Goal: Transaction & Acquisition: Obtain resource

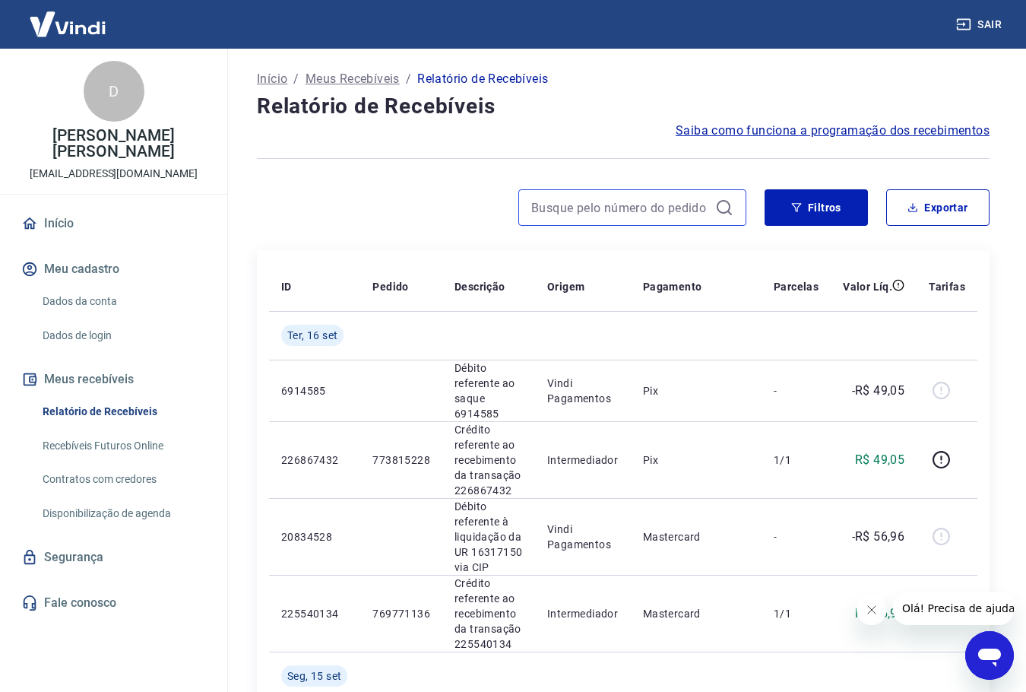
click at [666, 204] on input at bounding box center [620, 207] width 178 height 23
click at [636, 210] on input at bounding box center [620, 207] width 178 height 23
type input "[PERSON_NAME]"
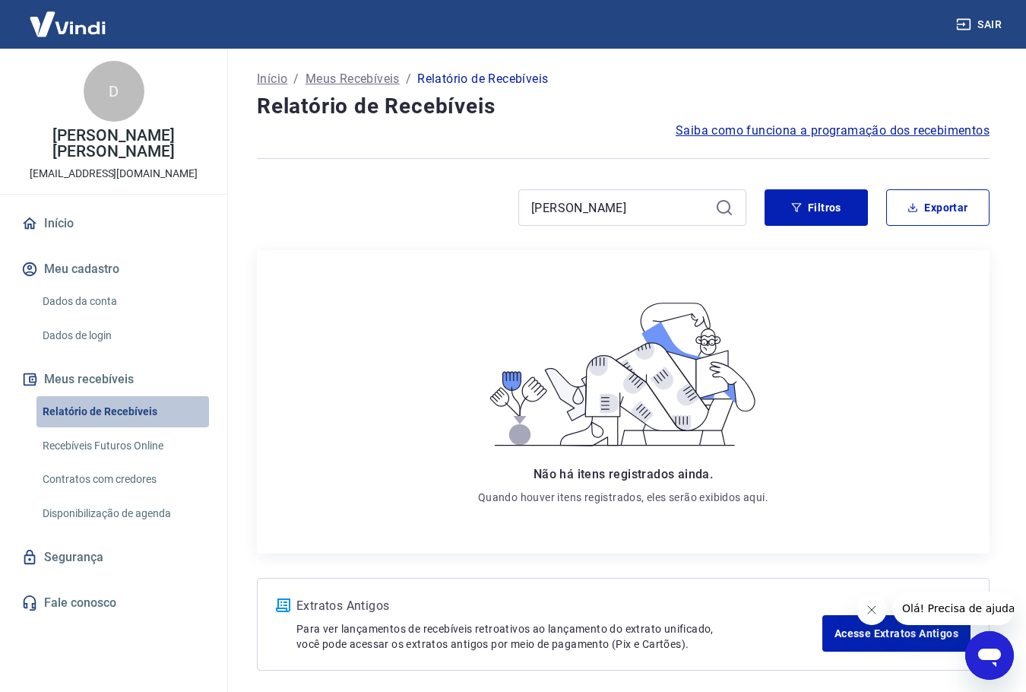
click at [109, 414] on link "Relatório de Recebíveis" at bounding box center [122, 411] width 173 height 31
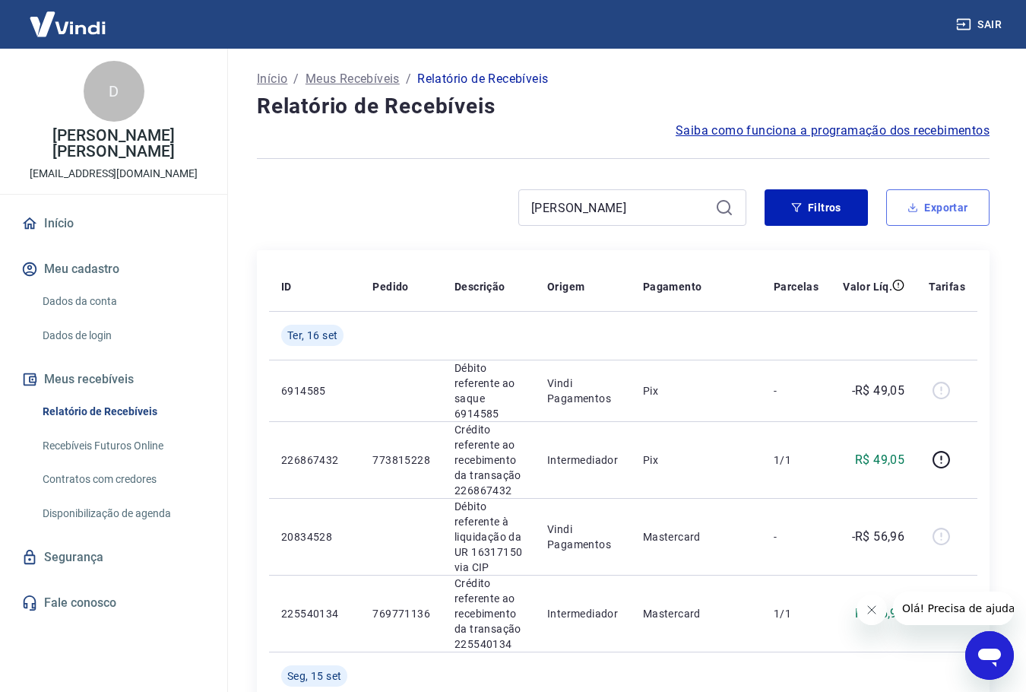
click at [929, 215] on button "Exportar" at bounding box center [937, 207] width 103 height 36
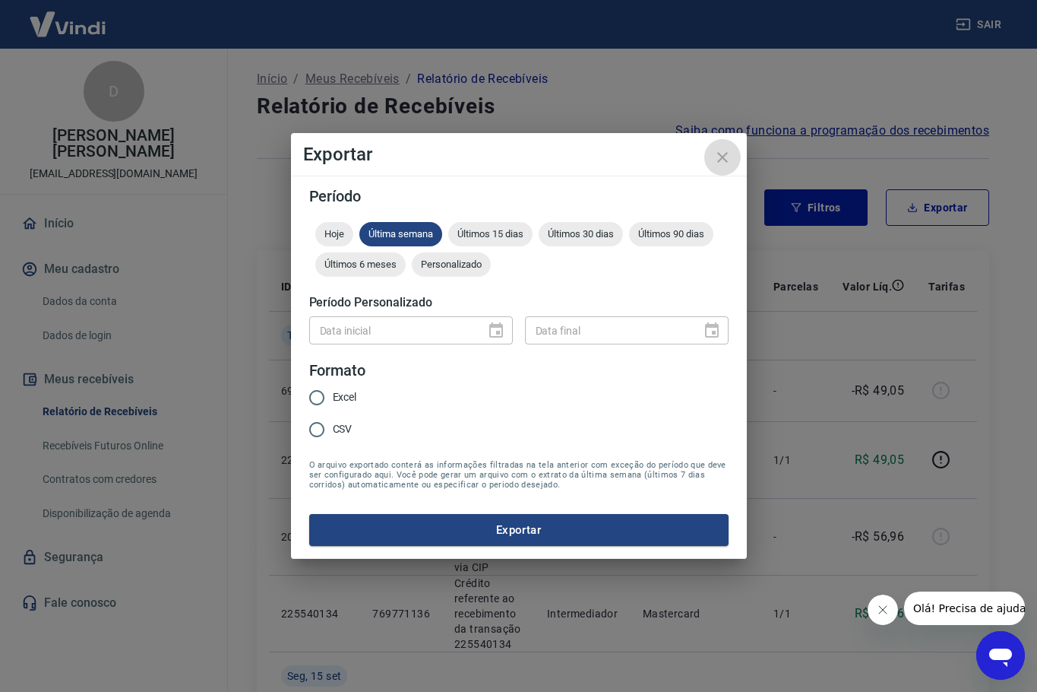
click at [714, 160] on icon "close" at bounding box center [723, 157] width 18 height 18
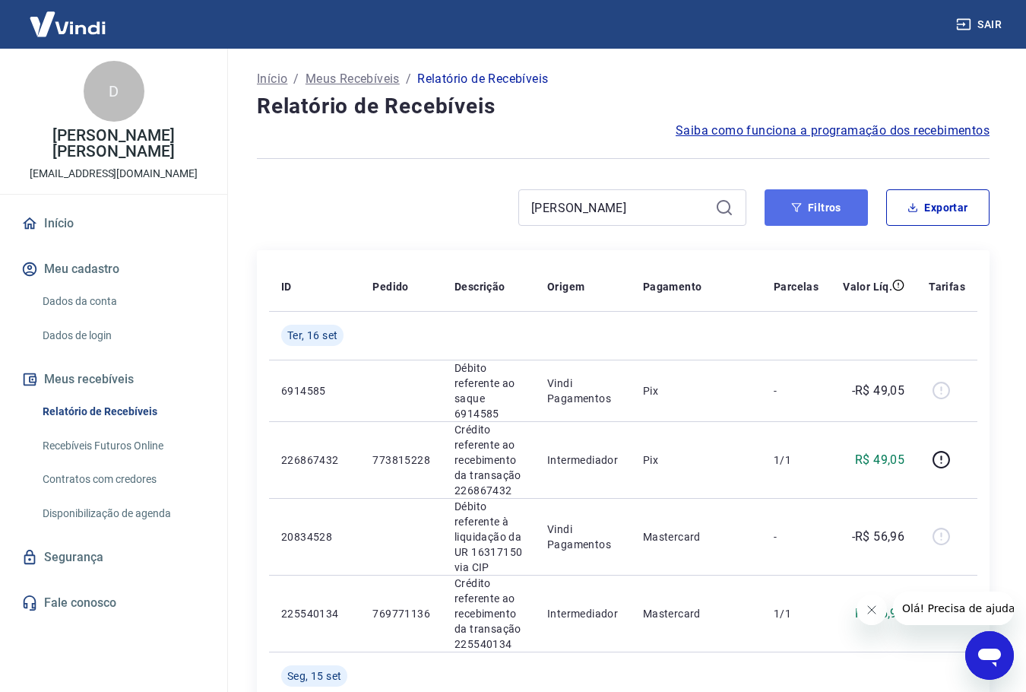
click at [805, 220] on button "Filtros" at bounding box center [816, 207] width 103 height 36
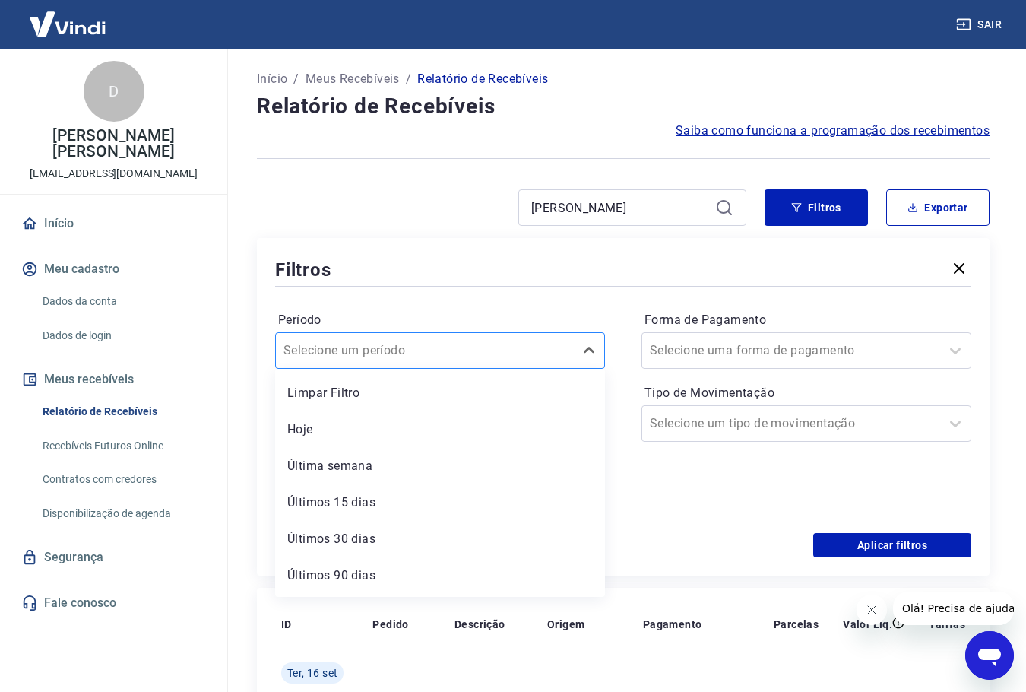
click at [429, 345] on div at bounding box center [424, 350] width 283 height 21
click at [408, 577] on div "Últimos 90 dias" at bounding box center [440, 575] width 330 height 30
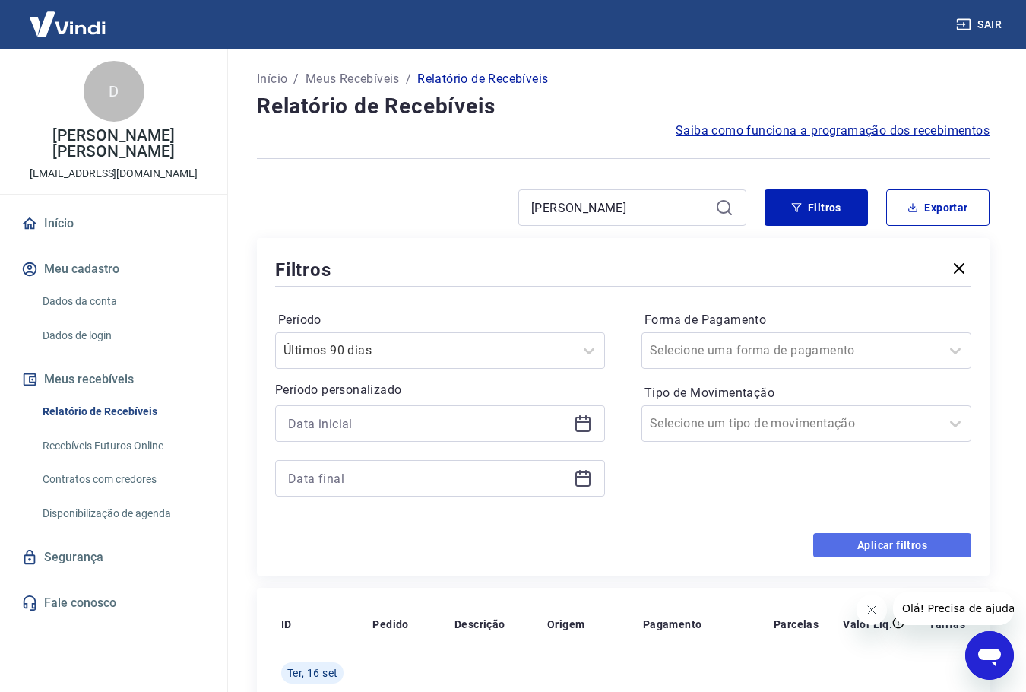
click at [861, 550] on button "Aplicar filtros" at bounding box center [892, 545] width 158 height 24
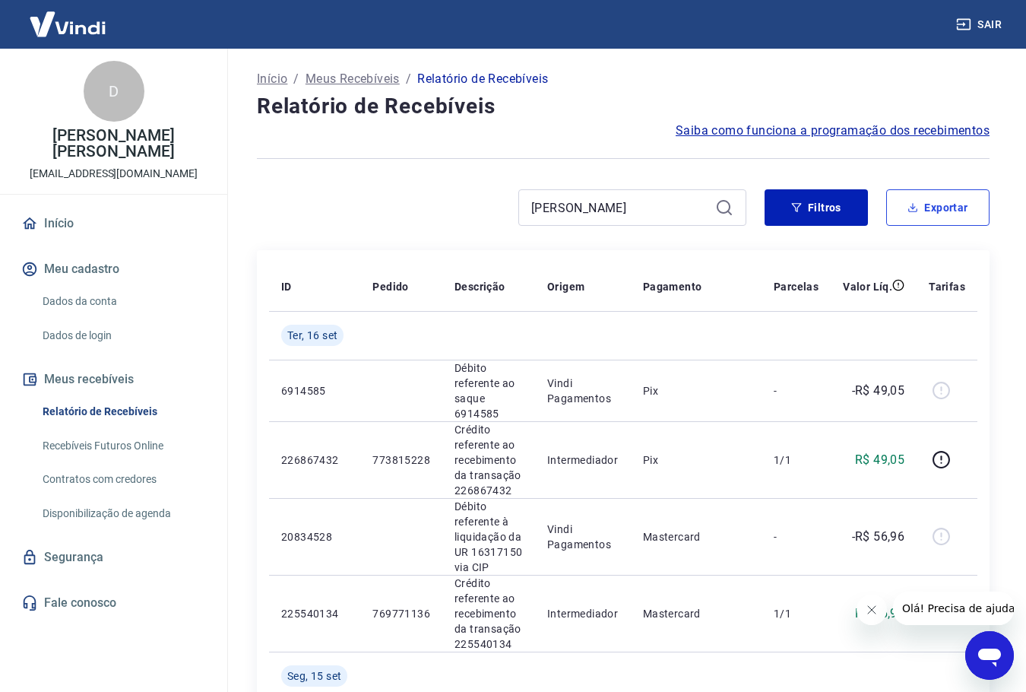
click at [936, 217] on button "Exportar" at bounding box center [937, 207] width 103 height 36
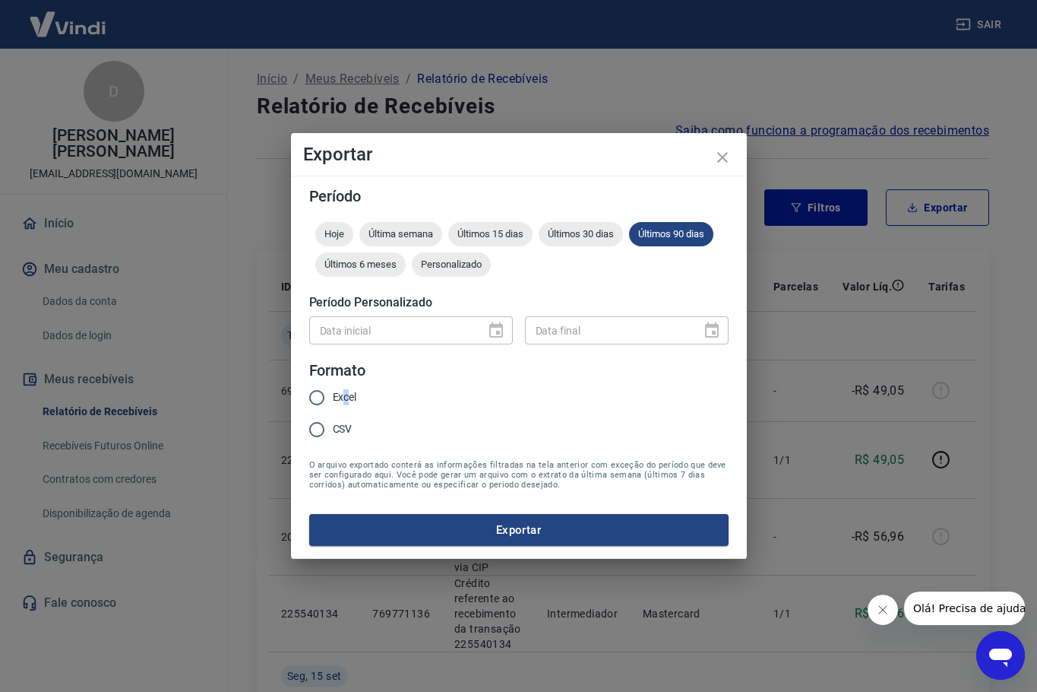
drag, startPoint x: 342, startPoint y: 396, endPoint x: 354, endPoint y: 405, distance: 15.2
click at [349, 404] on span "Excel" at bounding box center [345, 397] width 24 height 16
click at [319, 394] on input "Excel" at bounding box center [317, 398] width 32 height 32
radio input "true"
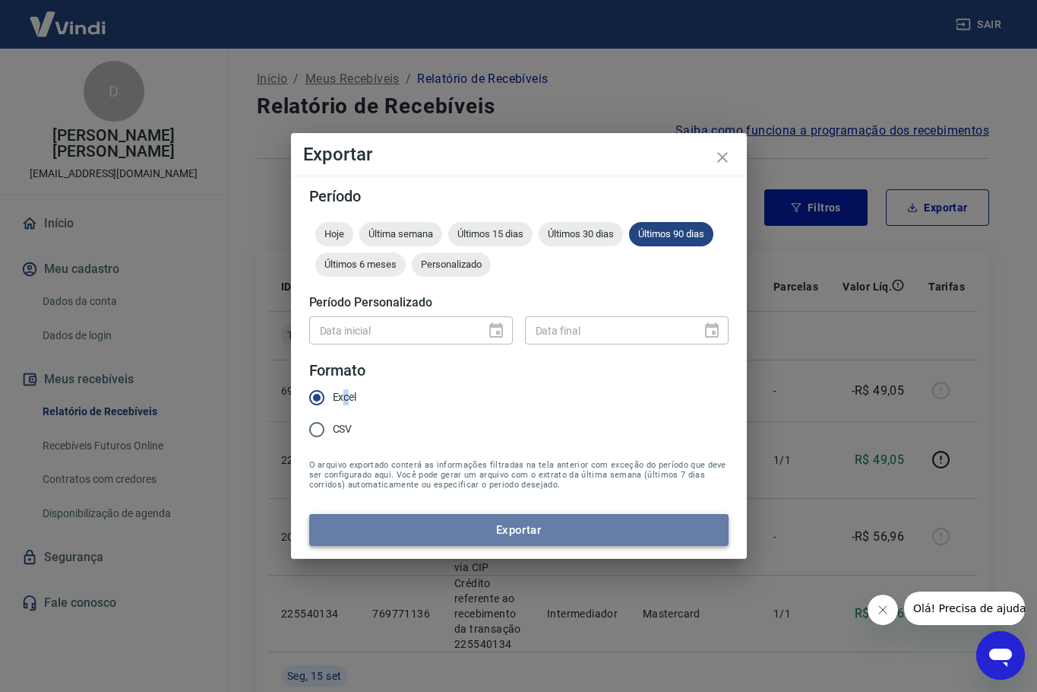
click at [477, 539] on button "Exportar" at bounding box center [519, 530] width 420 height 32
